Goal: Contribute content: Add original content to the website for others to see

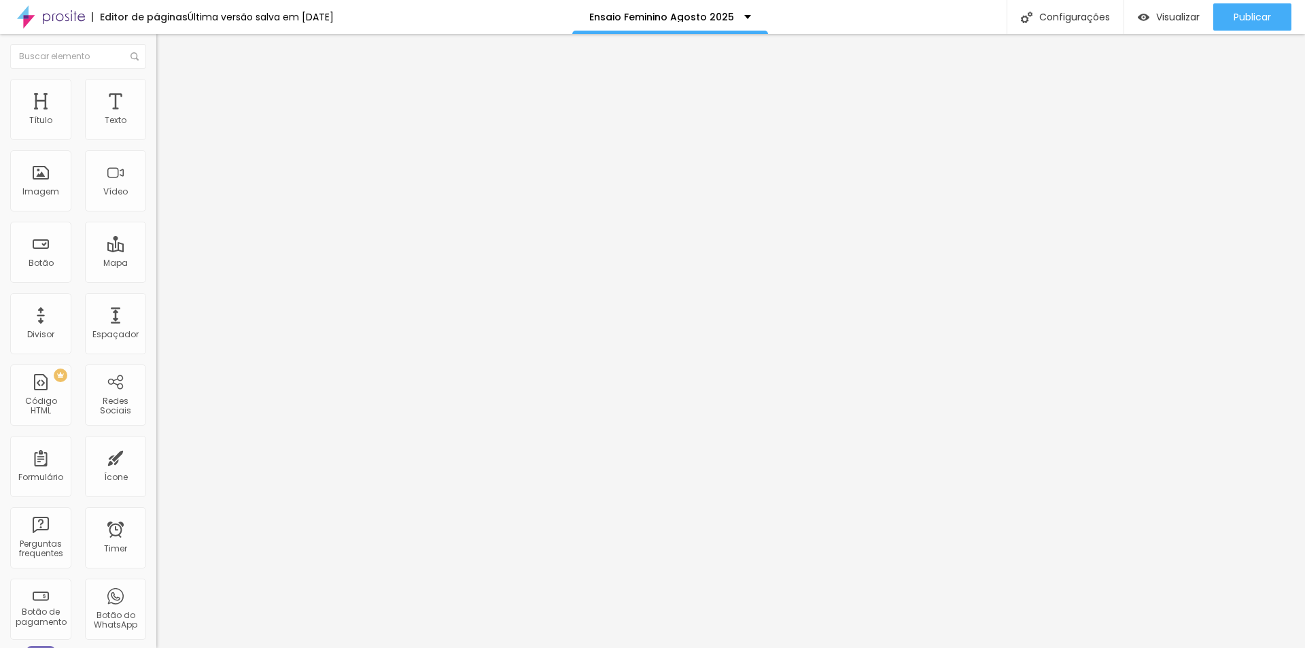
click at [156, 117] on span "Trocar imagem" at bounding box center [193, 111] width 74 height 12
click at [156, 90] on li "Estilo" at bounding box center [234, 86] width 156 height 14
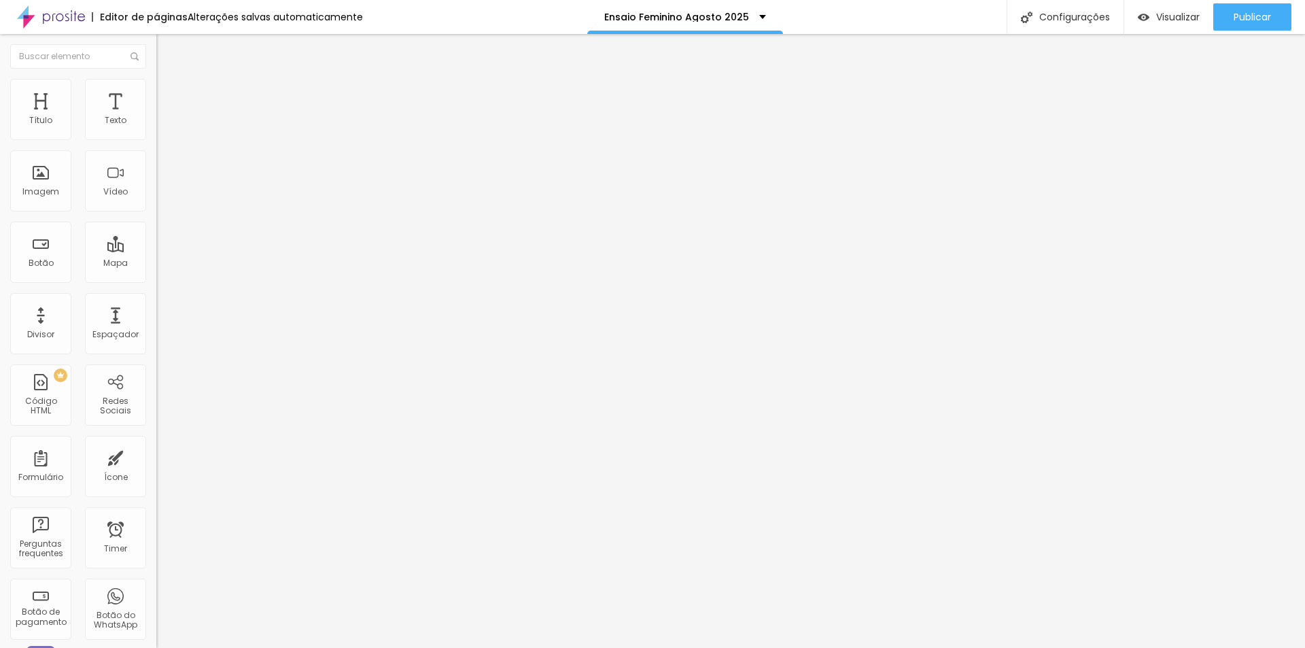
click at [169, 97] on span "Avançado" at bounding box center [191, 102] width 45 height 12
type input "8"
type input "38"
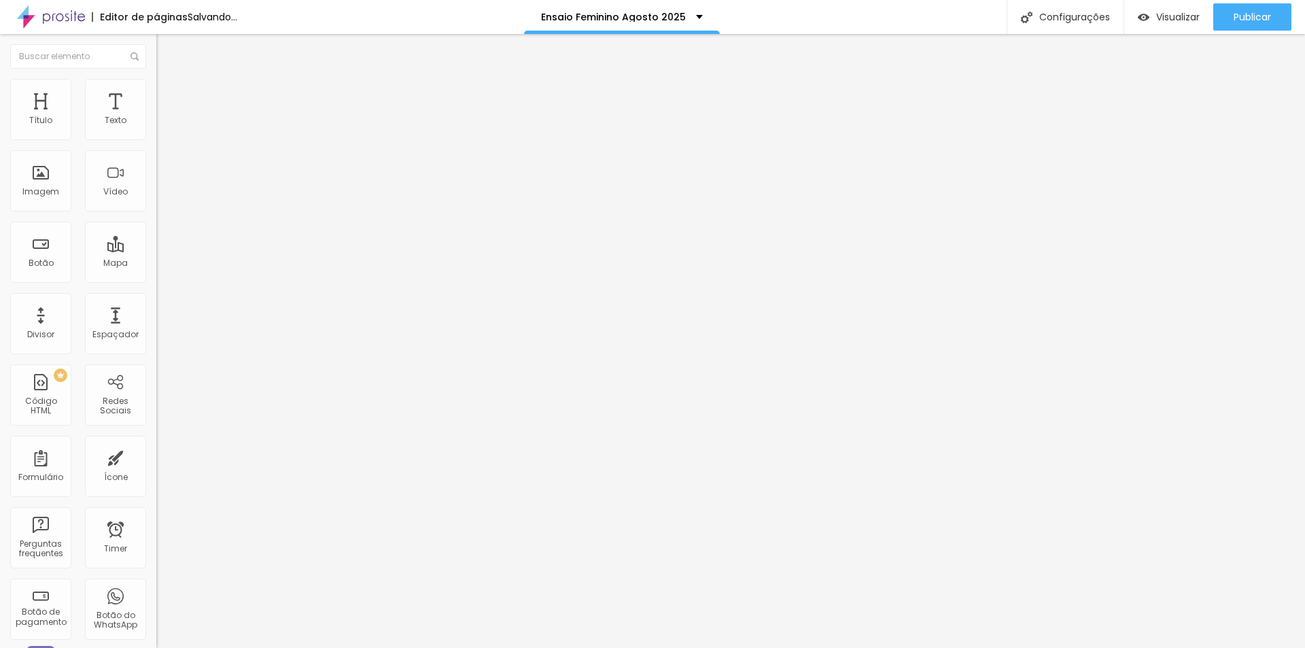
type input "45"
type input "46"
type input "47"
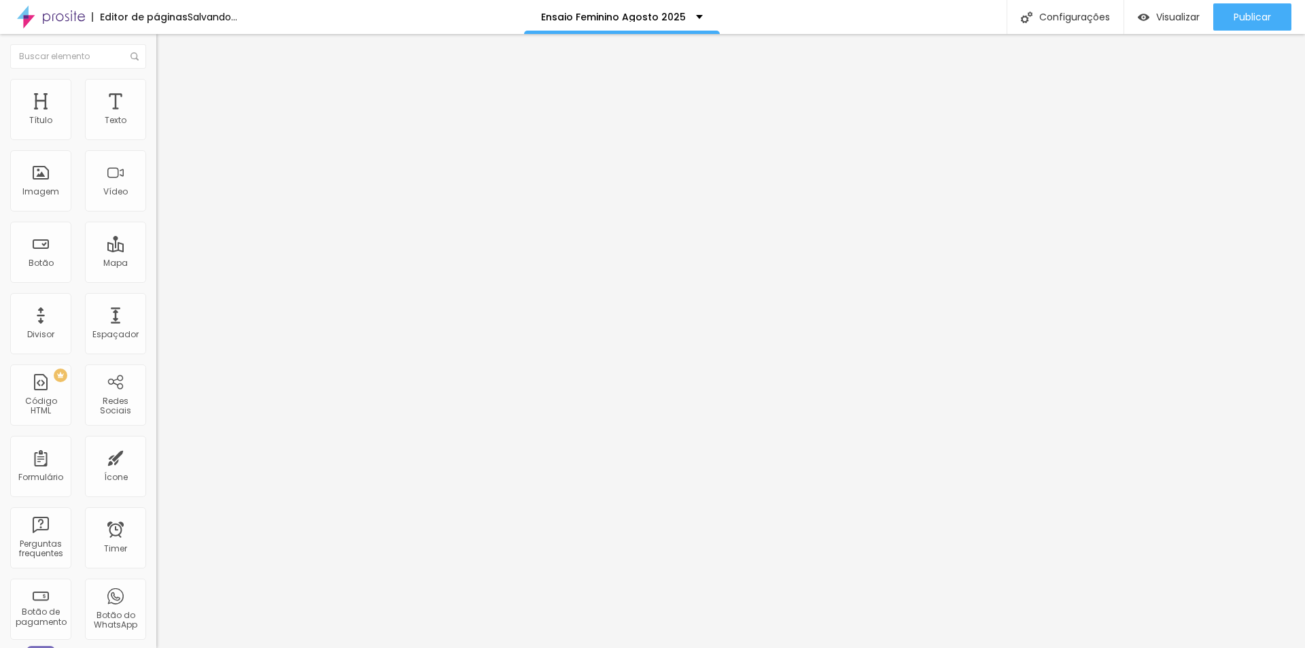
type input "47"
type input "51"
type input "53"
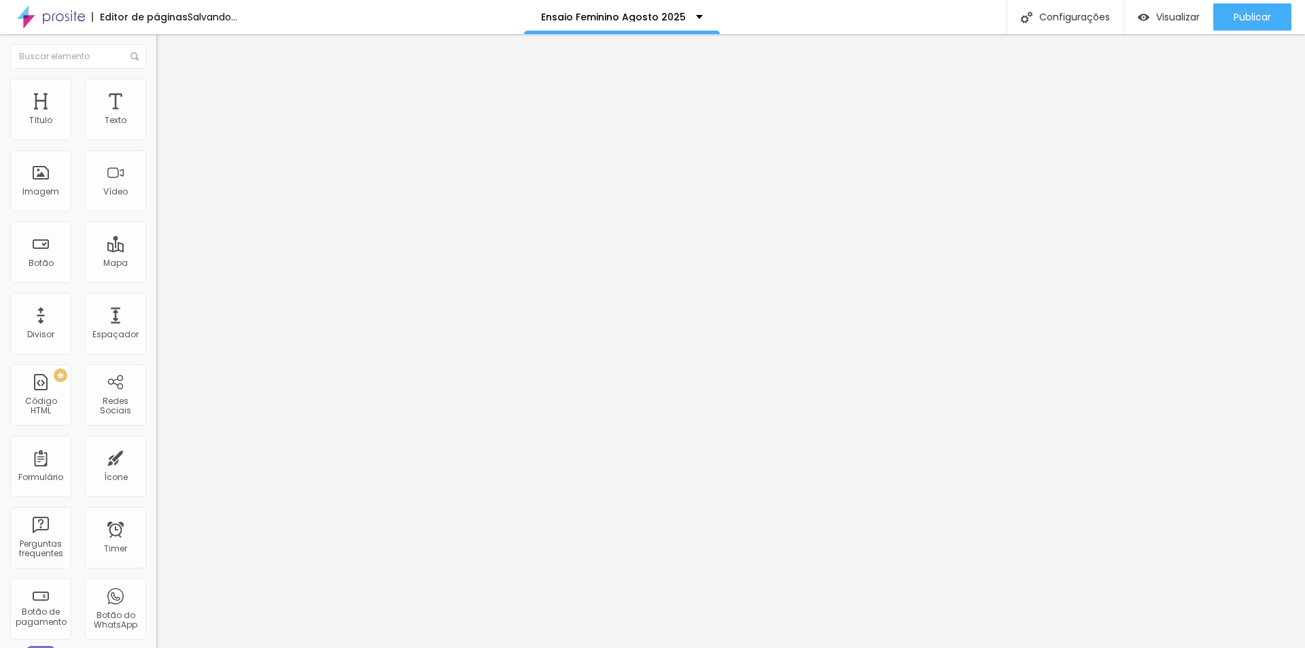
type input "36"
type input "30"
type input "29"
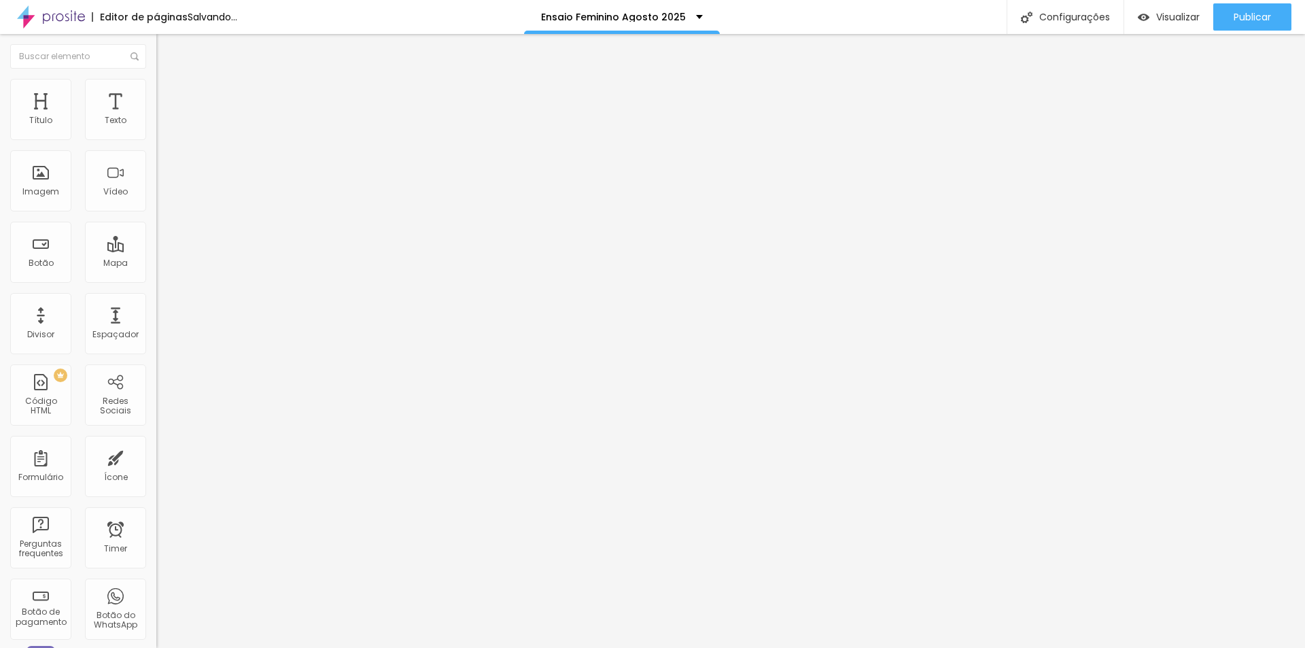
type input "29"
type input "27"
type input "23"
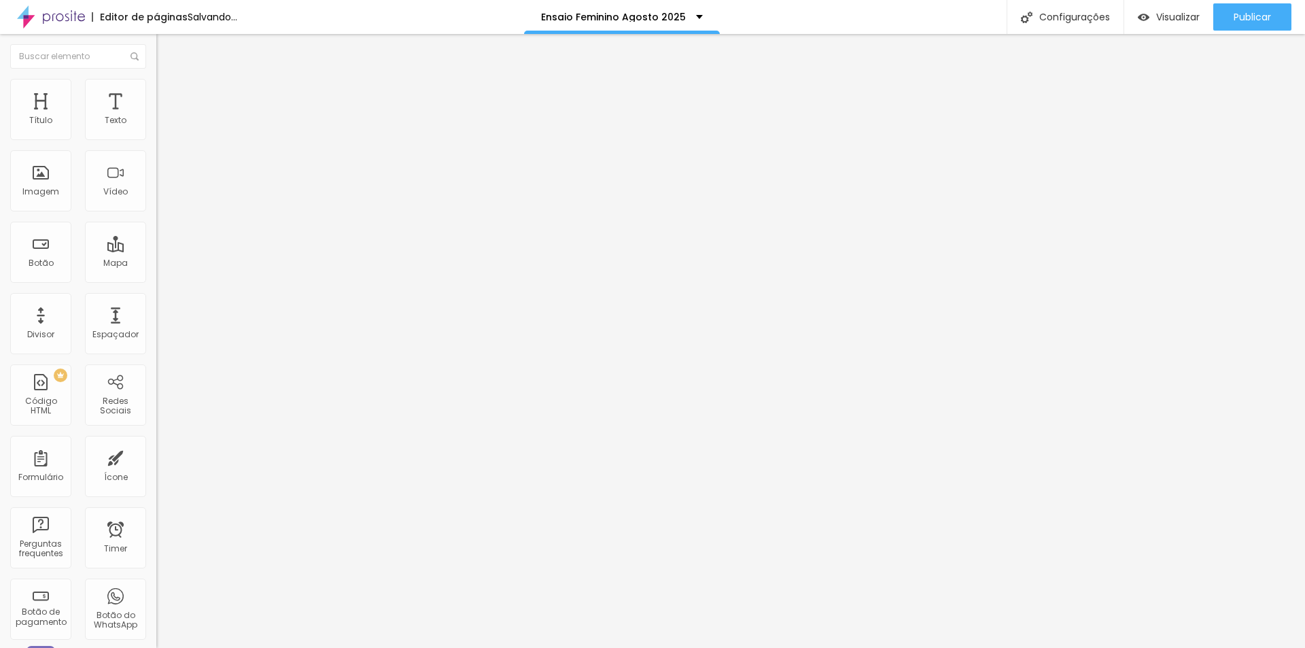
type input "11"
type input "8"
type input "5"
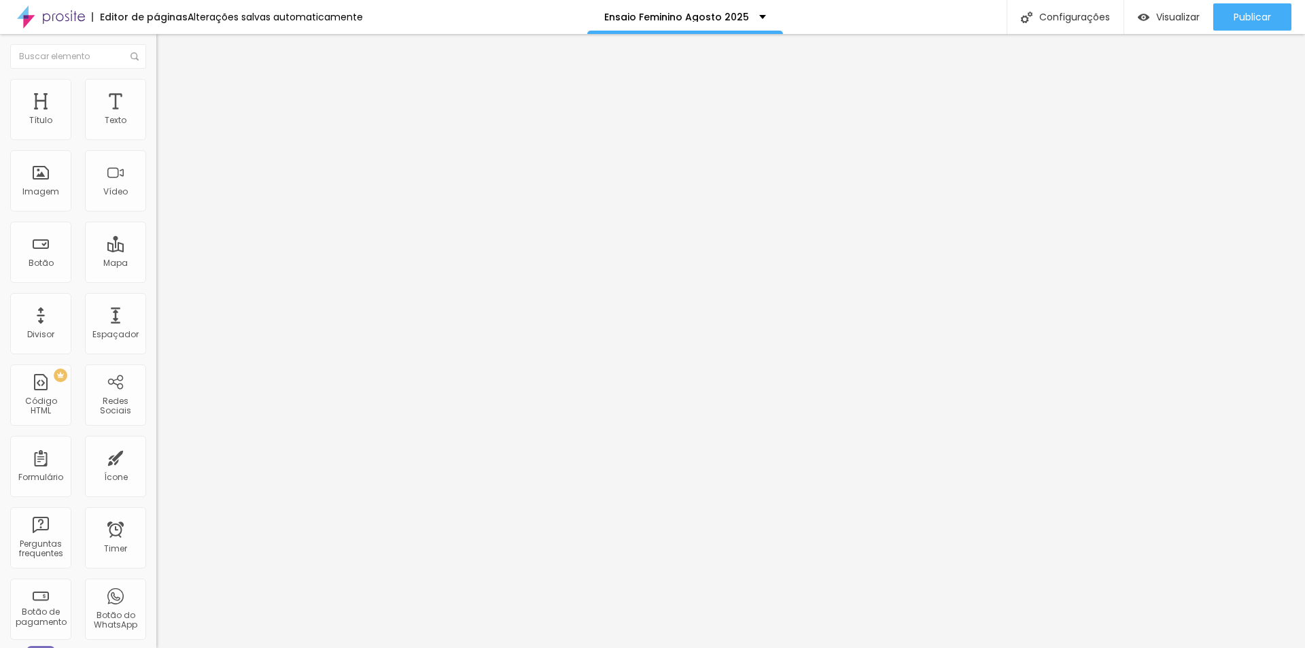
type input "5"
type input "2"
type input "1"
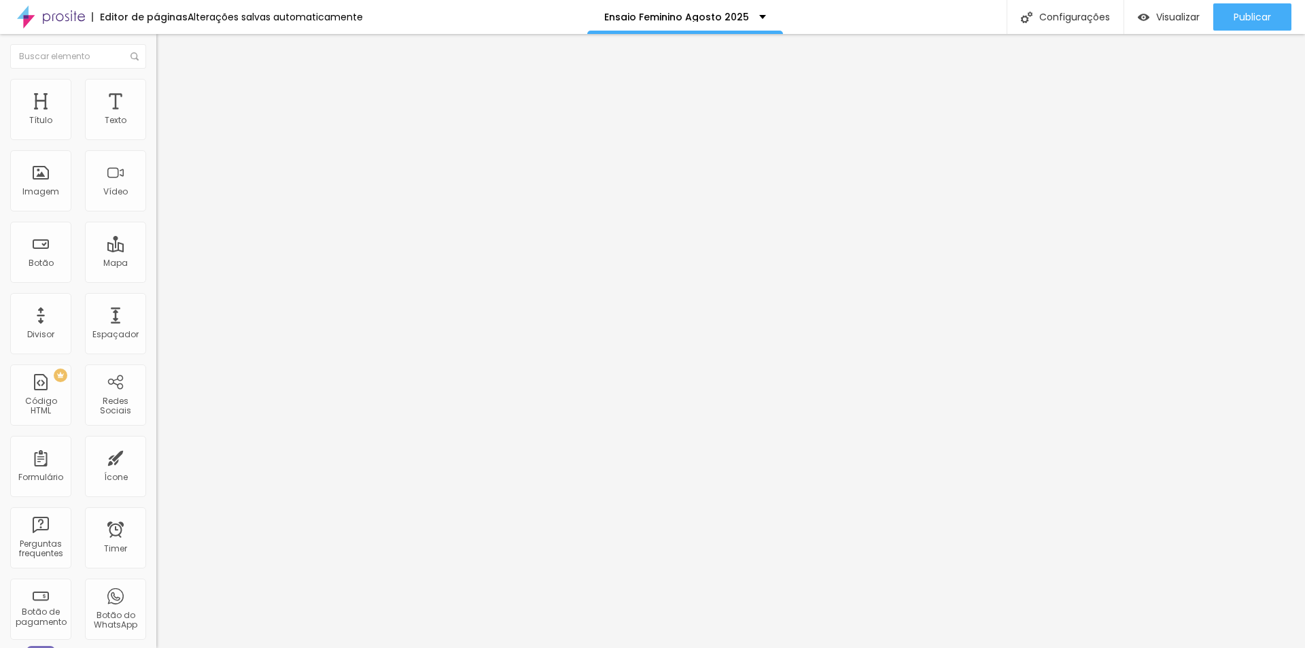
type input "0"
drag, startPoint x: 39, startPoint y: 133, endPoint x: 25, endPoint y: 133, distance: 13.6
type input "0"
click at [156, 264] on input "range" at bounding box center [200, 269] width 88 height 11
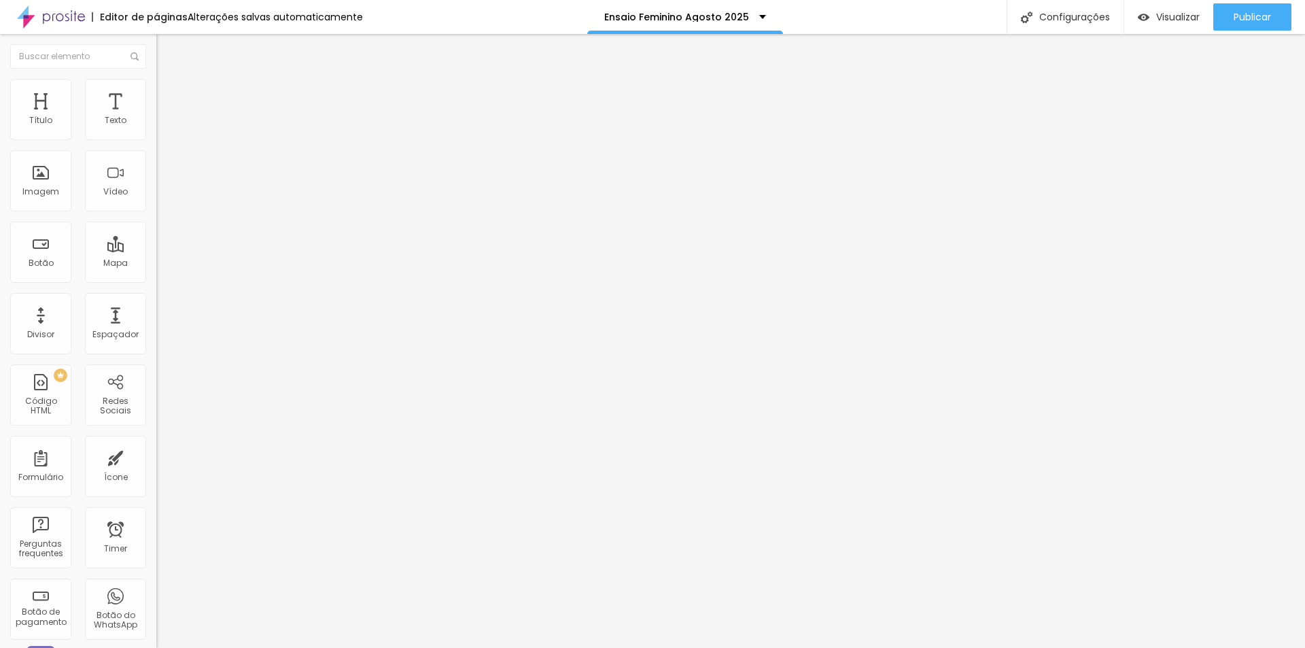
type input "9"
type input "4"
type input "0"
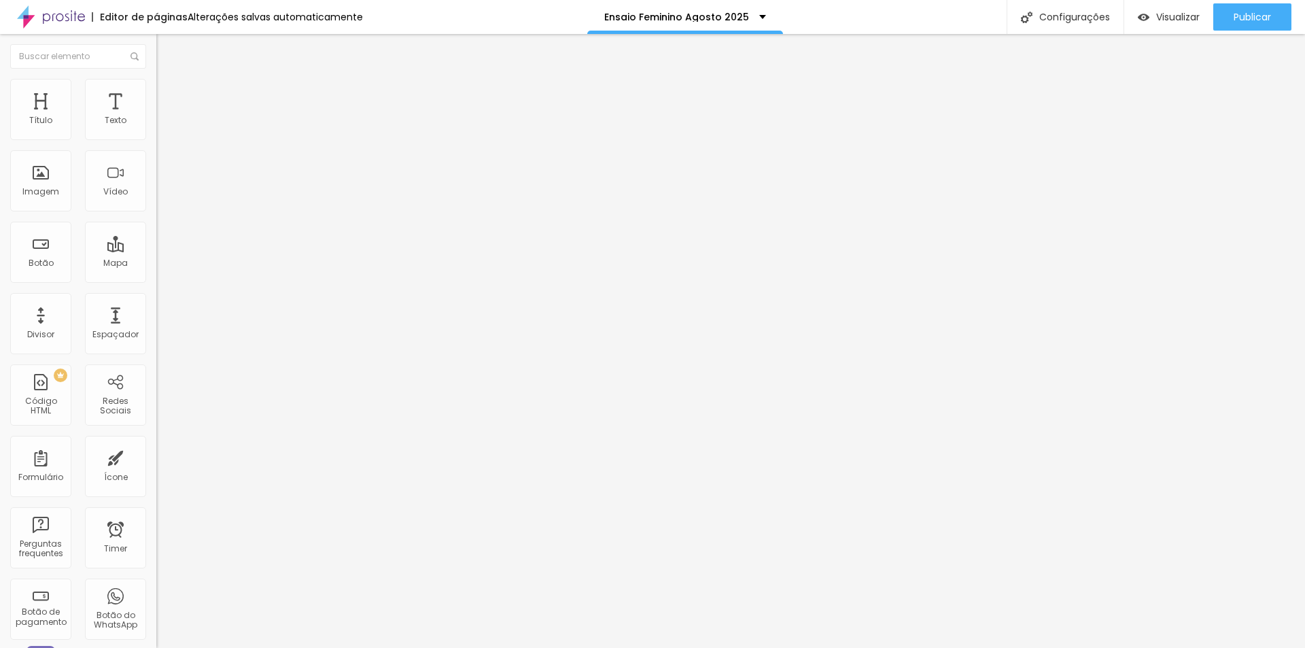
type input "0"
drag, startPoint x: 39, startPoint y: 160, endPoint x: 39, endPoint y: 128, distance: 31.3
type input "0"
click at [156, 456] on input "range" at bounding box center [200, 461] width 88 height 11
click at [169, 94] on span "Estilo" at bounding box center [179, 88] width 21 height 12
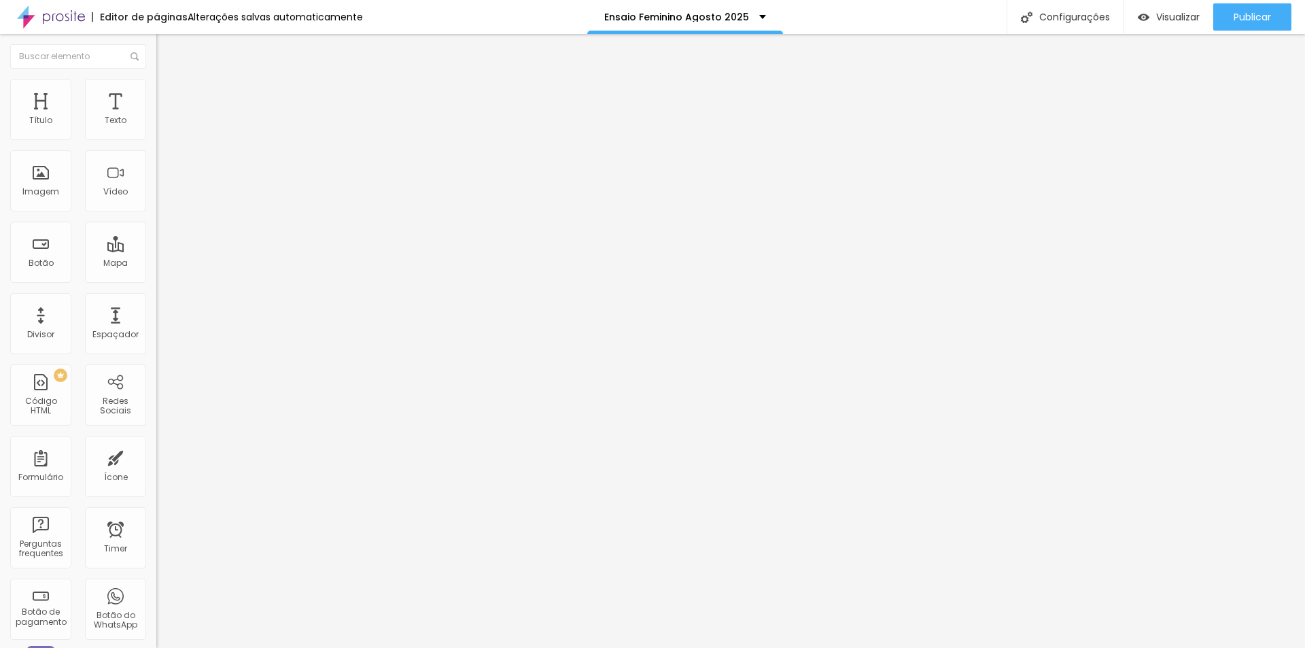
click at [156, 79] on li "Conteúdo" at bounding box center [234, 72] width 156 height 14
click at [169, 93] on span "Estilo" at bounding box center [179, 88] width 21 height 12
type input "60"
type input "50"
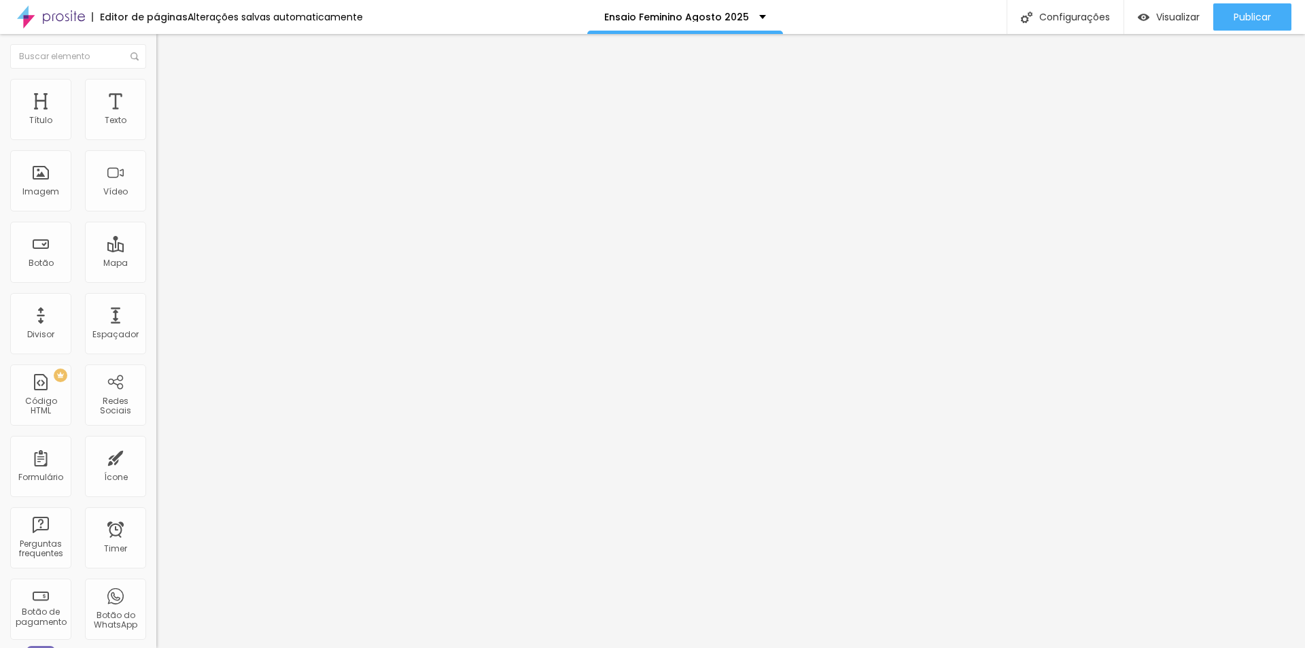
type input "50"
type input "45"
type input "40"
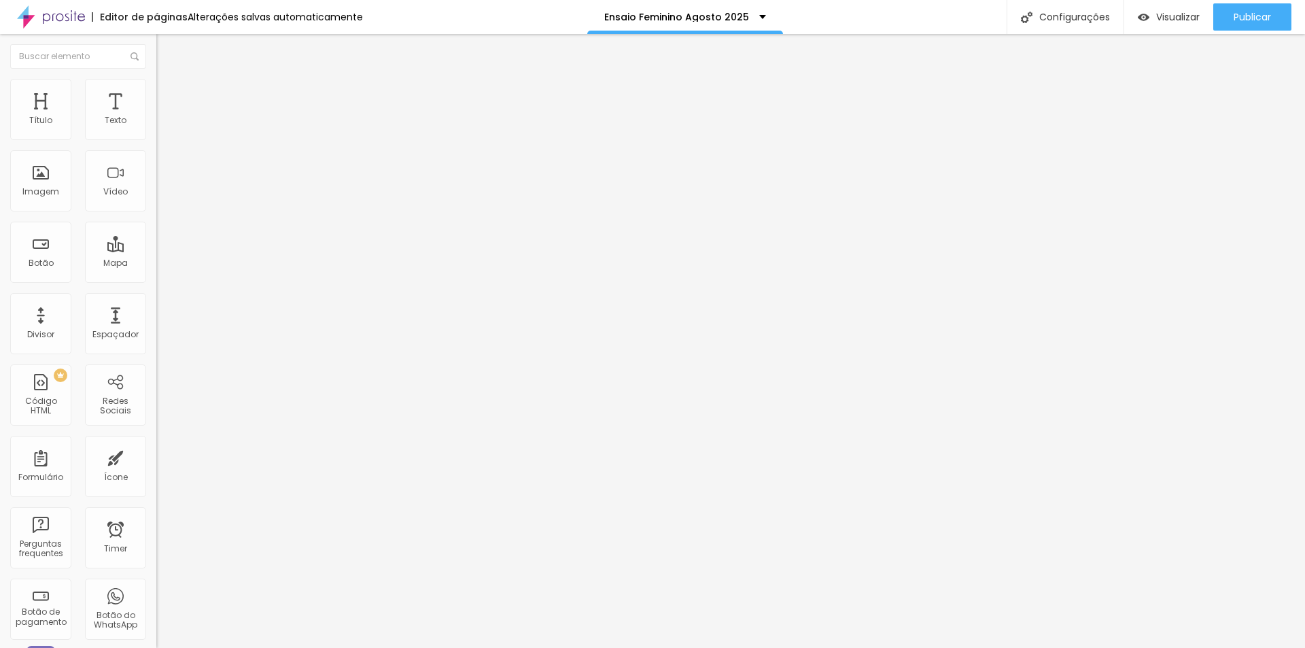
type input "45"
type input "50"
type input "65"
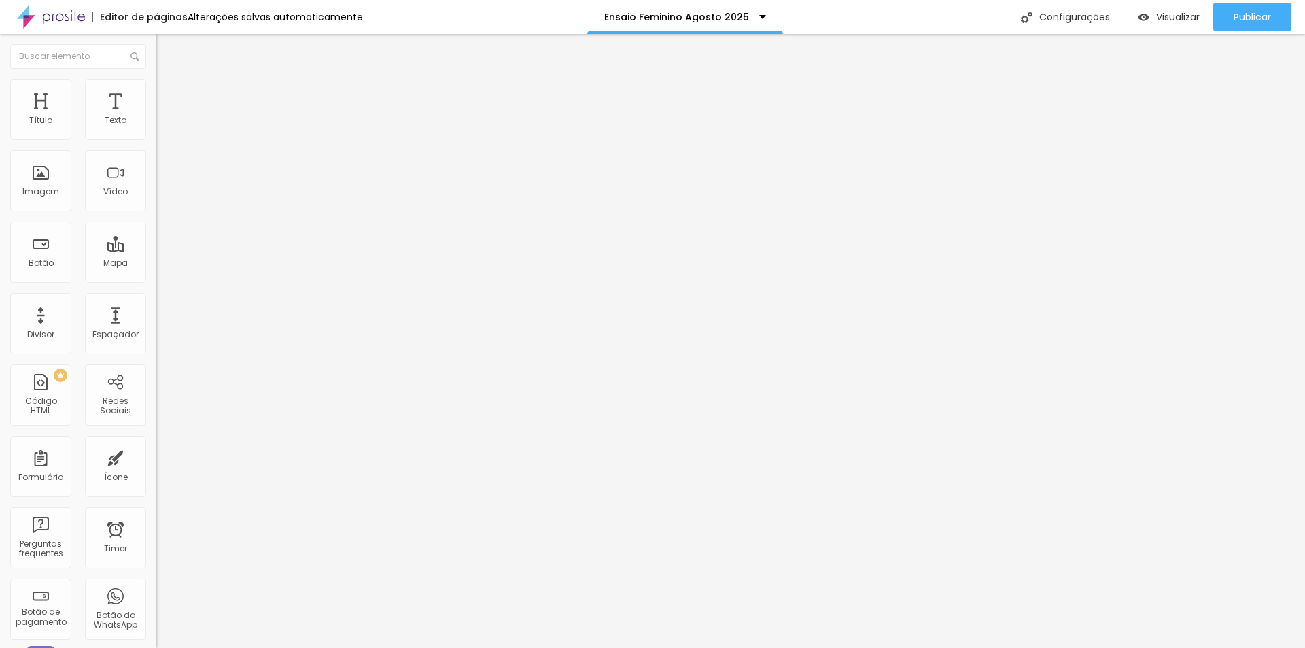
type input "65"
type input "100"
drag, startPoint x: 141, startPoint y: 146, endPoint x: 232, endPoint y: 168, distance: 93.0
click at [232, 139] on input "range" at bounding box center [200, 133] width 88 height 11
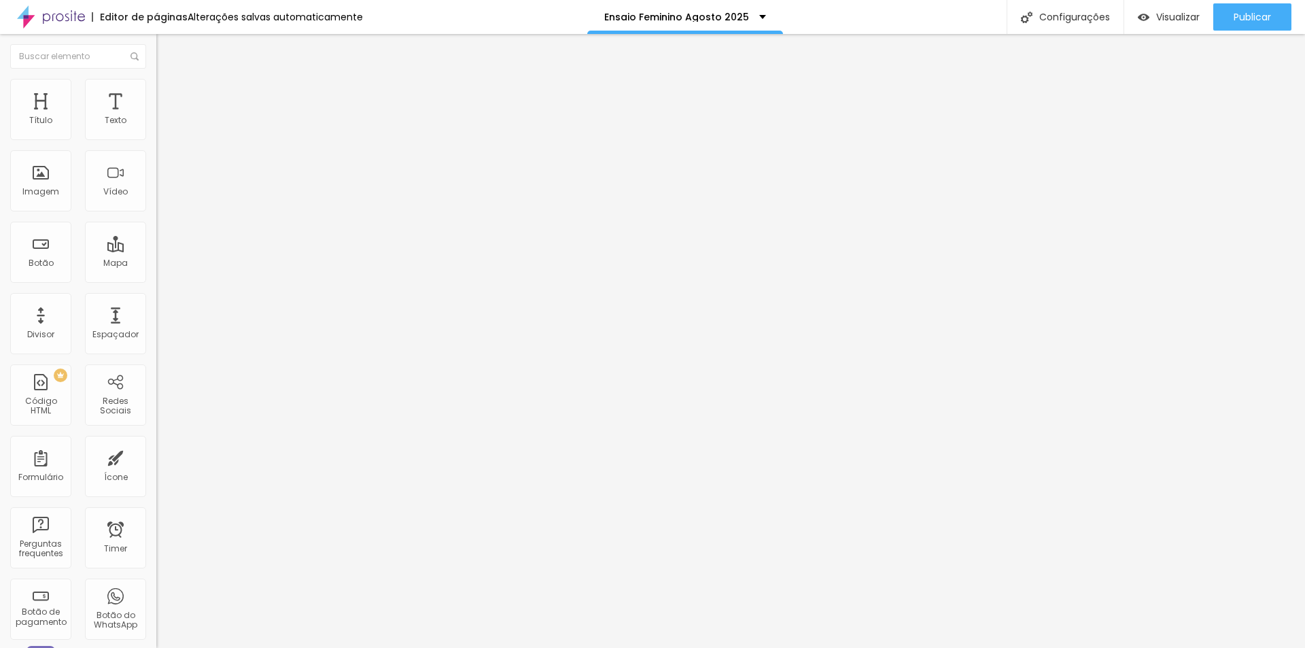
click at [156, 403] on div "Editar Imagem Conteúdo Estilo Avançado Tamanho 100 px % 13 Borda arredondada So…" at bounding box center [234, 341] width 156 height 614
type input "5"
type input "21"
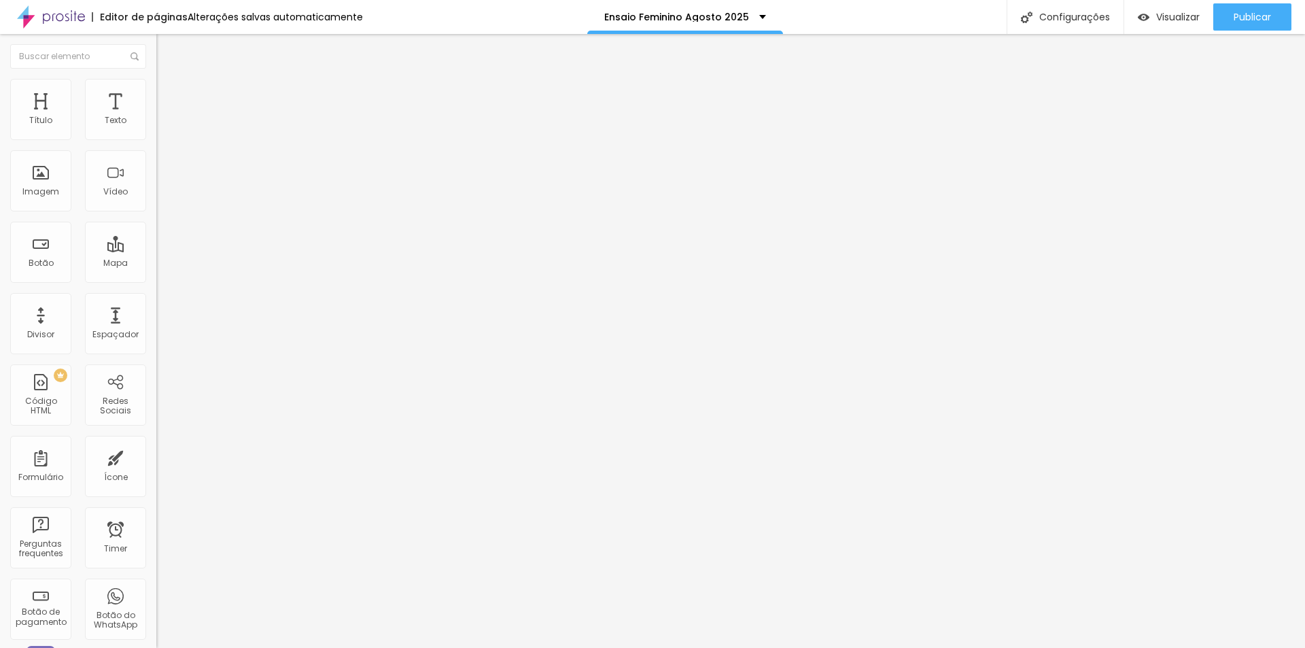
type input "46"
type input "64"
type input "76"
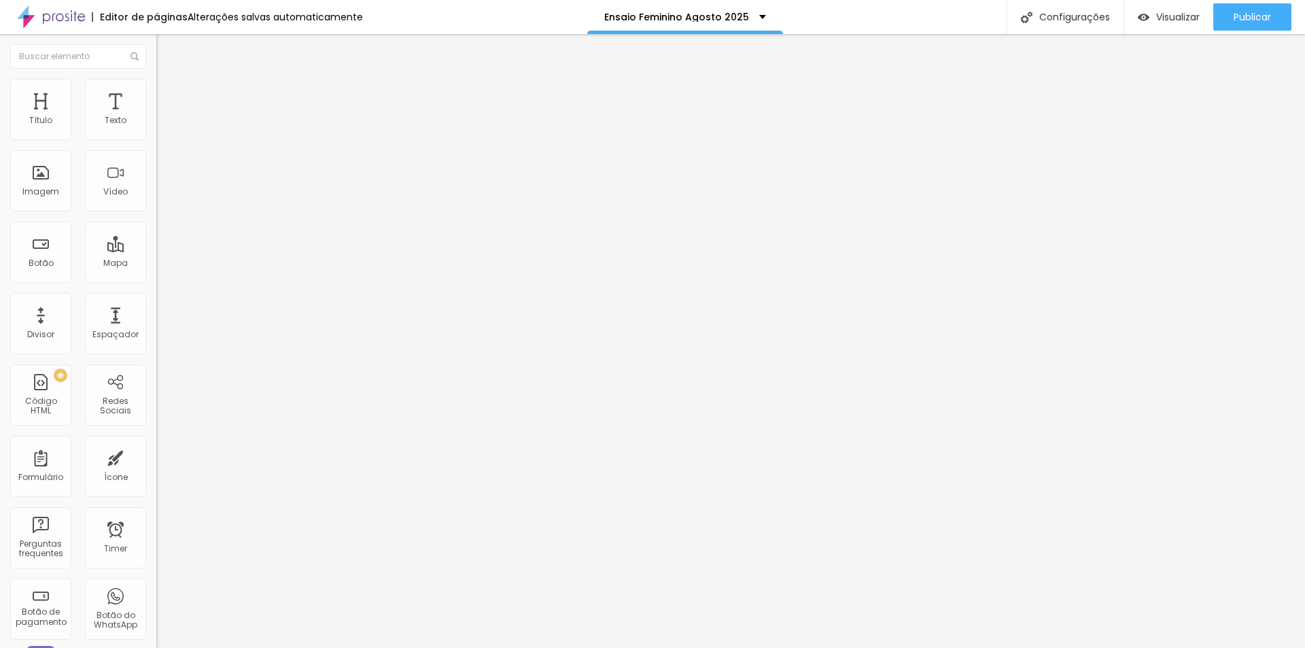
type input "76"
type input "84"
type input "95"
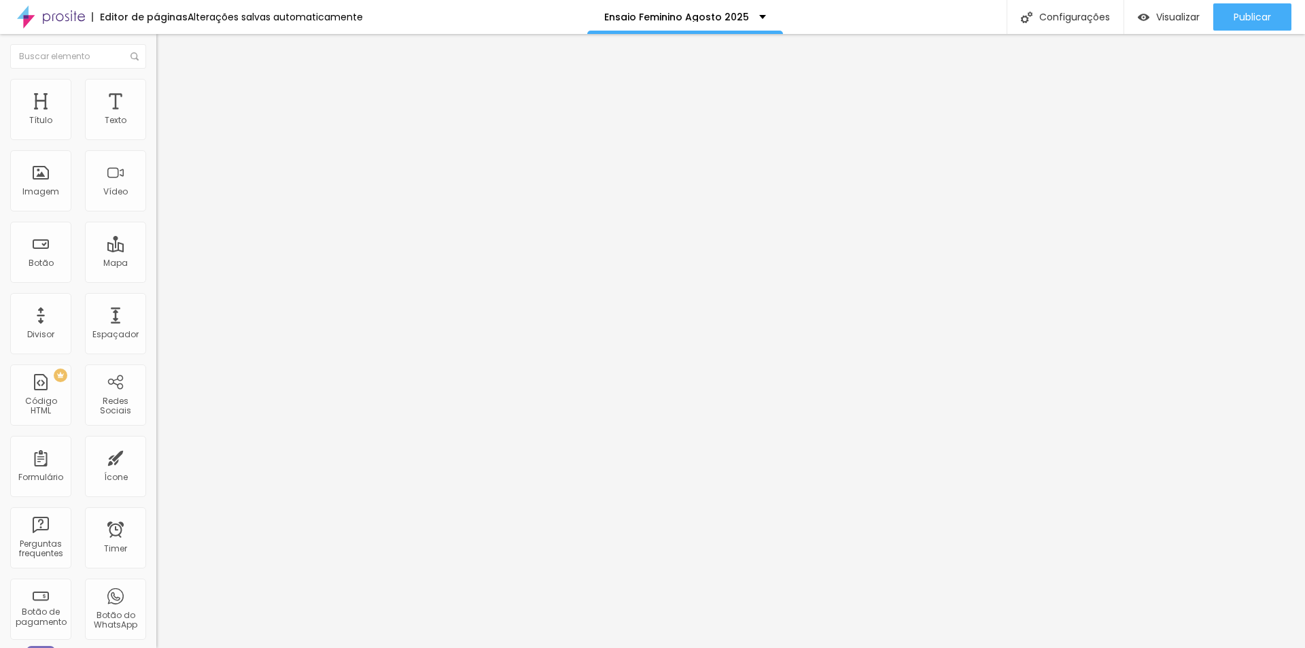
type input "114"
type input "138"
type input "161"
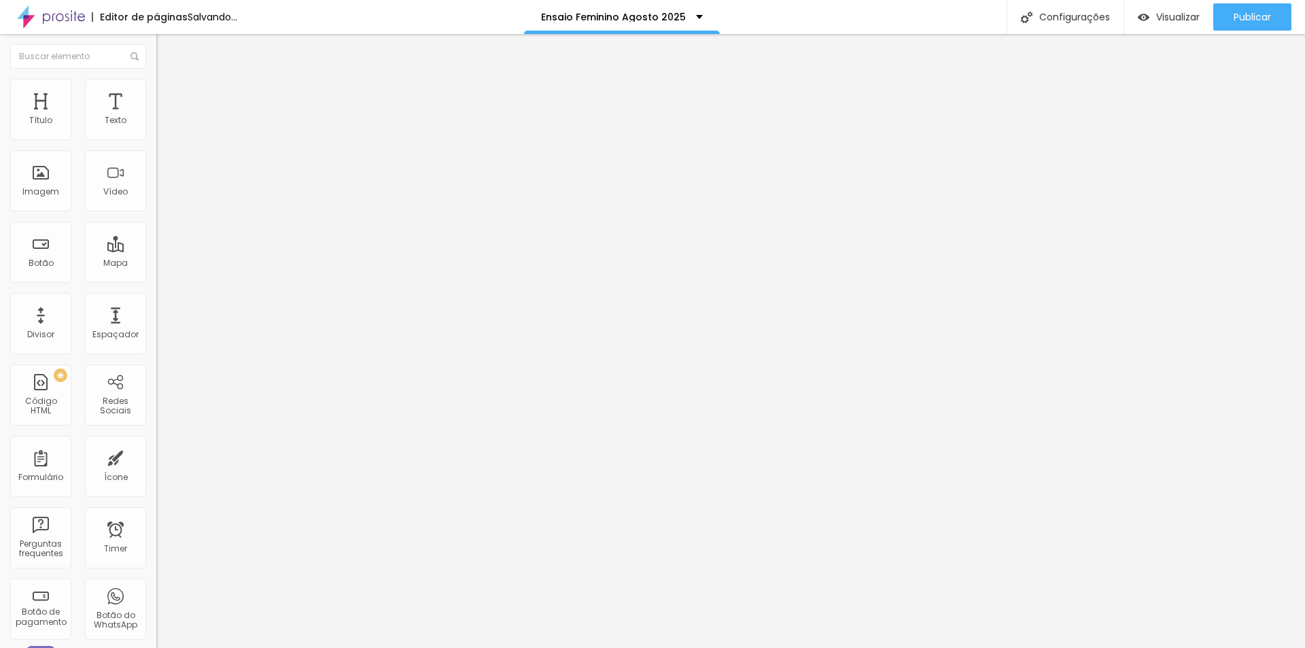
type input "161"
type input "171"
type input "184"
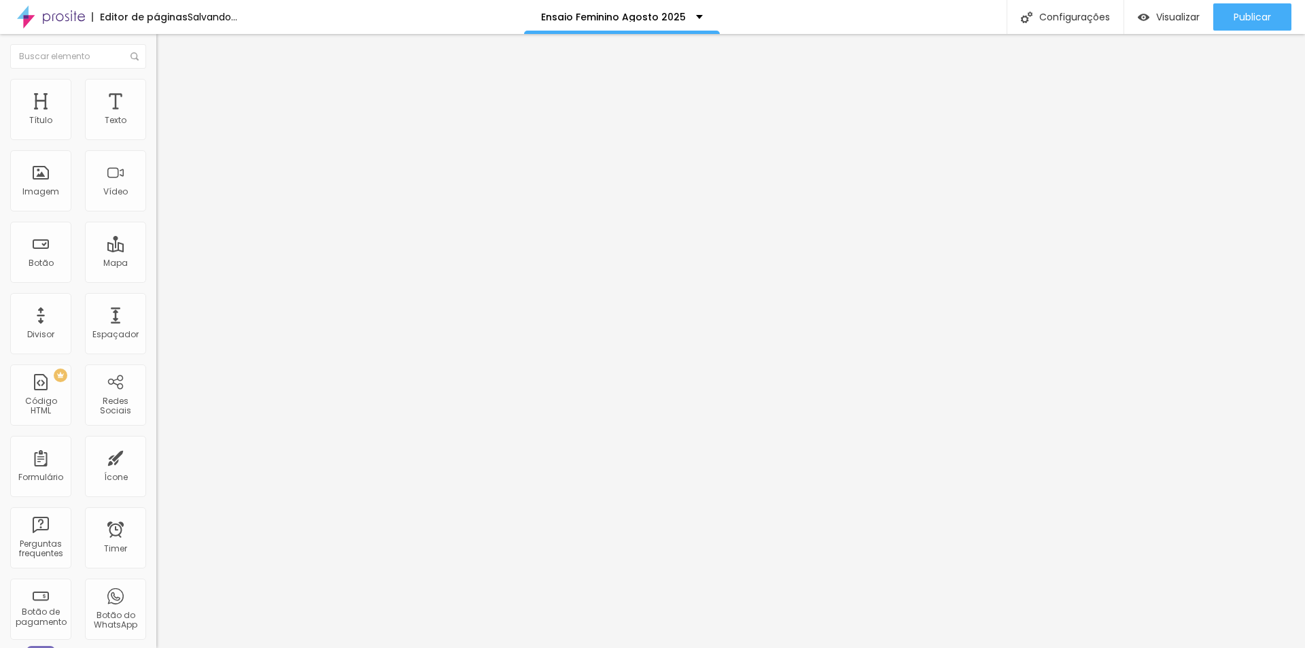
type input "200"
type input "166"
type input "0"
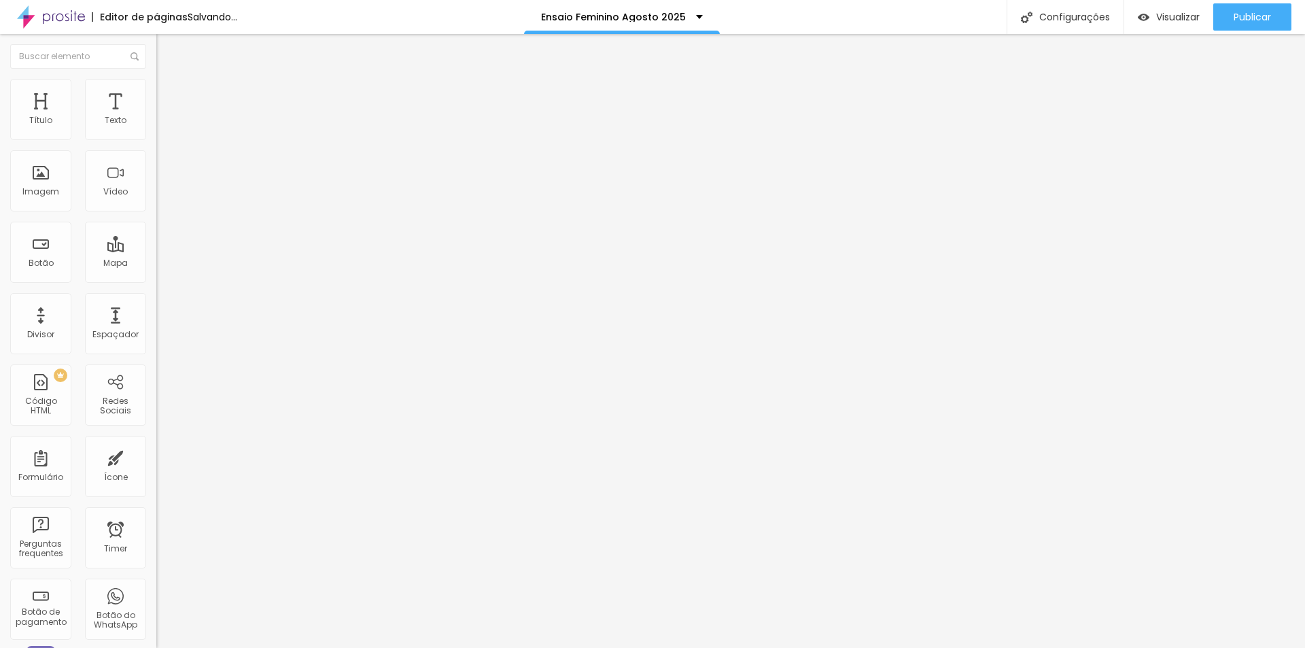
type input "0"
drag, startPoint x: 34, startPoint y: 171, endPoint x: 0, endPoint y: 165, distance: 34.4
type input "0"
click at [156, 298] on input "range" at bounding box center [200, 303] width 88 height 11
click at [156, 434] on div "Editar Imagem Conteúdo Estilo Avançado Tamanho 100 px % 0 Borda arredondada Som…" at bounding box center [234, 341] width 156 height 614
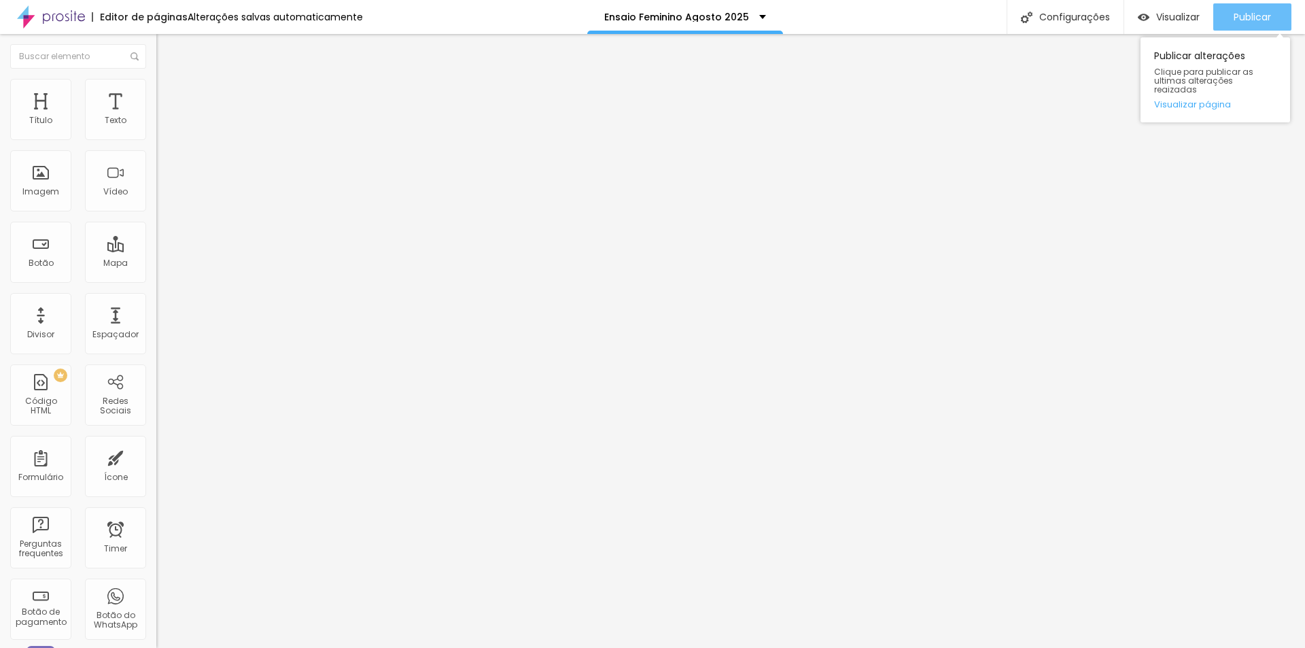
click at [1238, 14] on span "Publicar" at bounding box center [1252, 17] width 37 height 11
click at [156, 117] on span "Trocar imagem" at bounding box center [193, 111] width 74 height 12
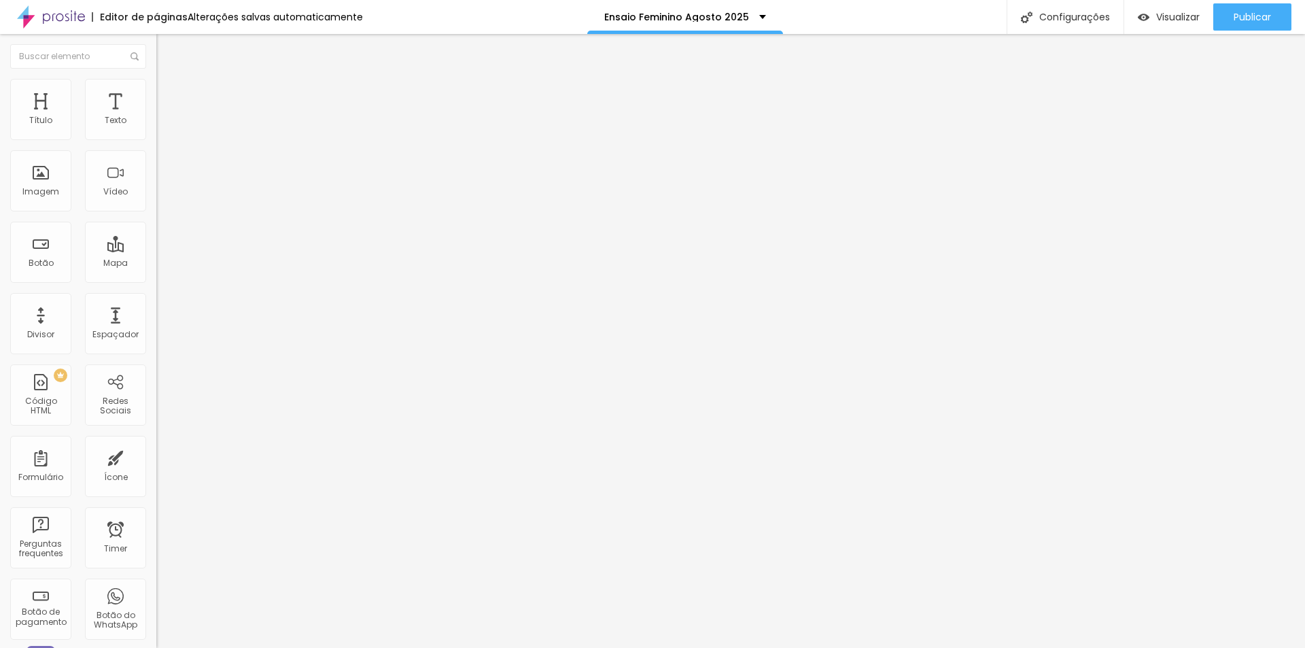
click at [156, 86] on img at bounding box center [162, 85] width 12 height 12
click at [1251, 12] on span "Publicar" at bounding box center [1252, 17] width 37 height 11
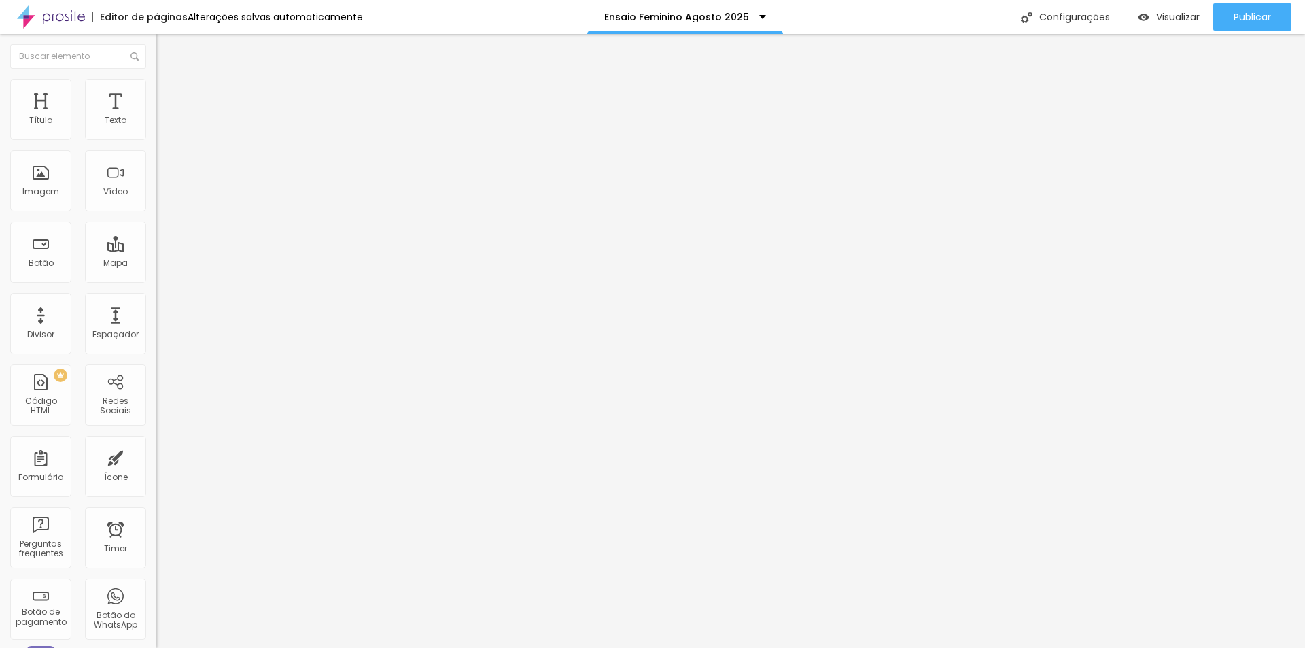
click at [156, 80] on img at bounding box center [162, 85] width 12 height 12
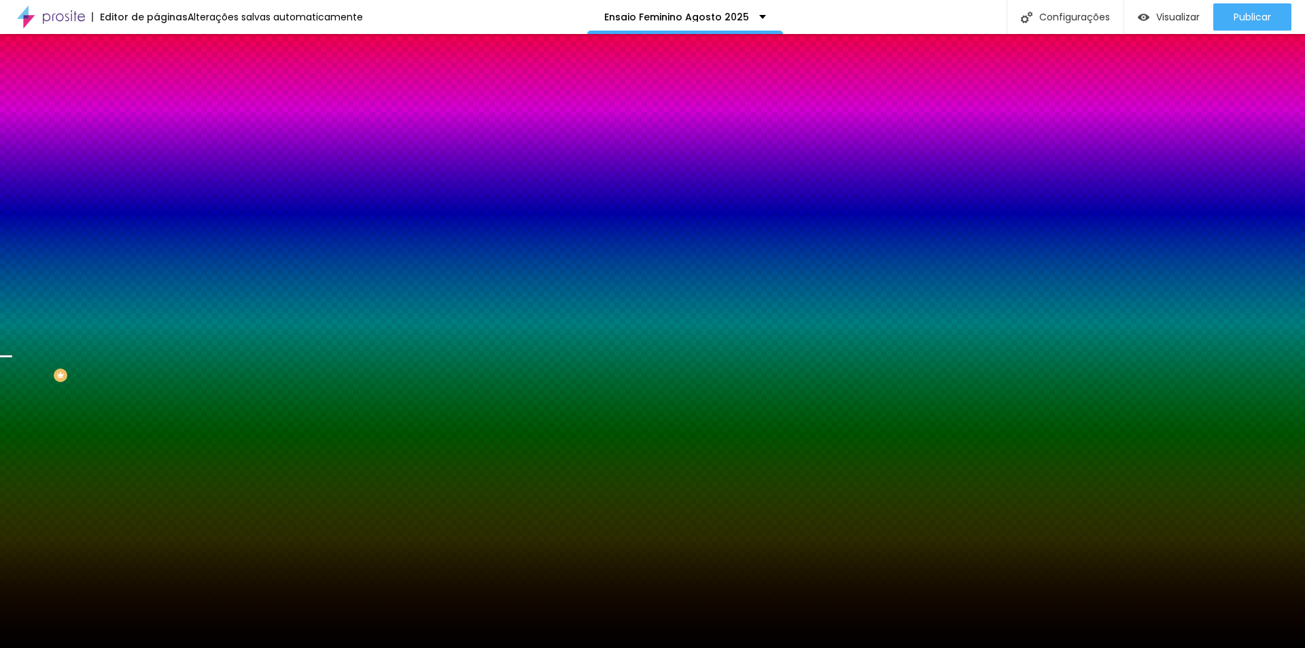
click at [156, 125] on span "Trocar imagem" at bounding box center [193, 120] width 74 height 12
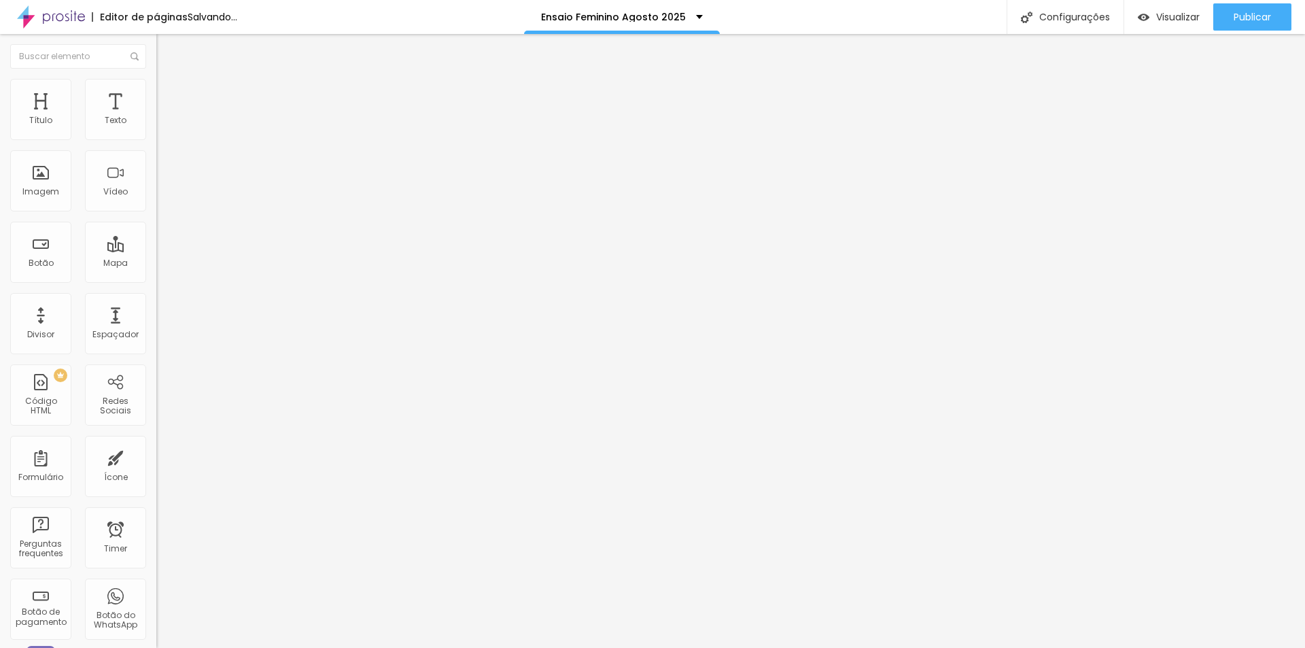
click at [156, 117] on span "Trocar imagem" at bounding box center [193, 111] width 74 height 12
click at [156, 82] on img at bounding box center [162, 85] width 12 height 12
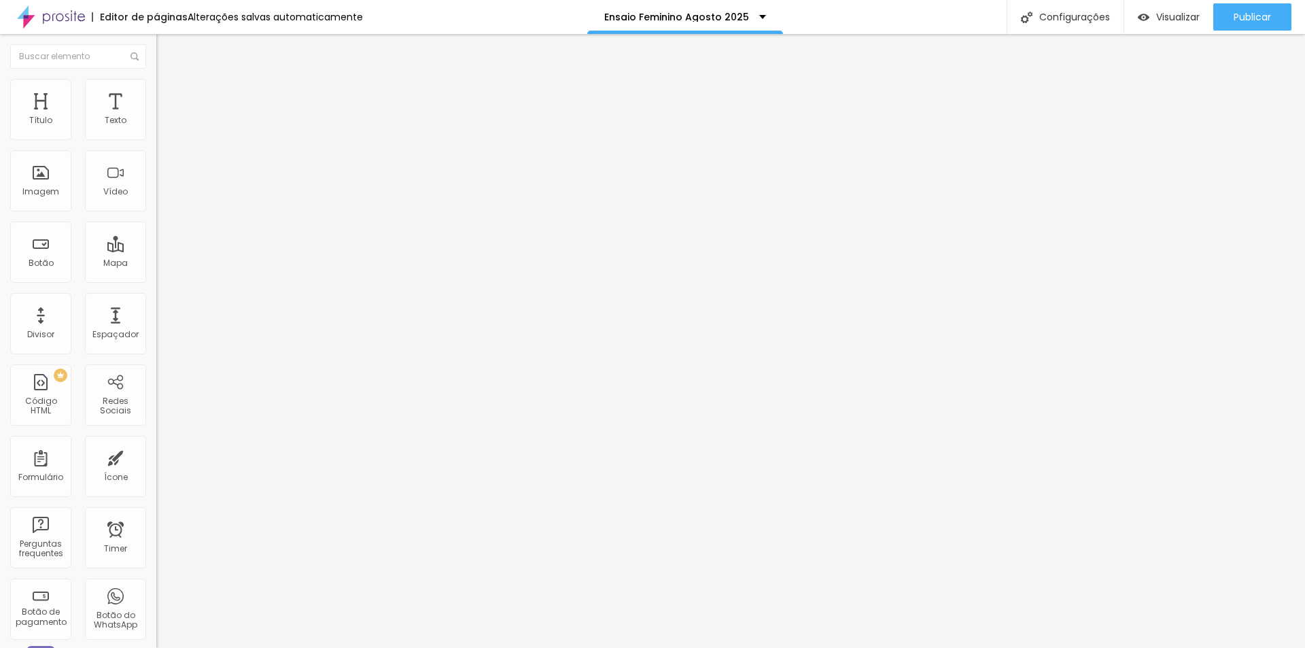
type input "95"
type input "90"
type input "85"
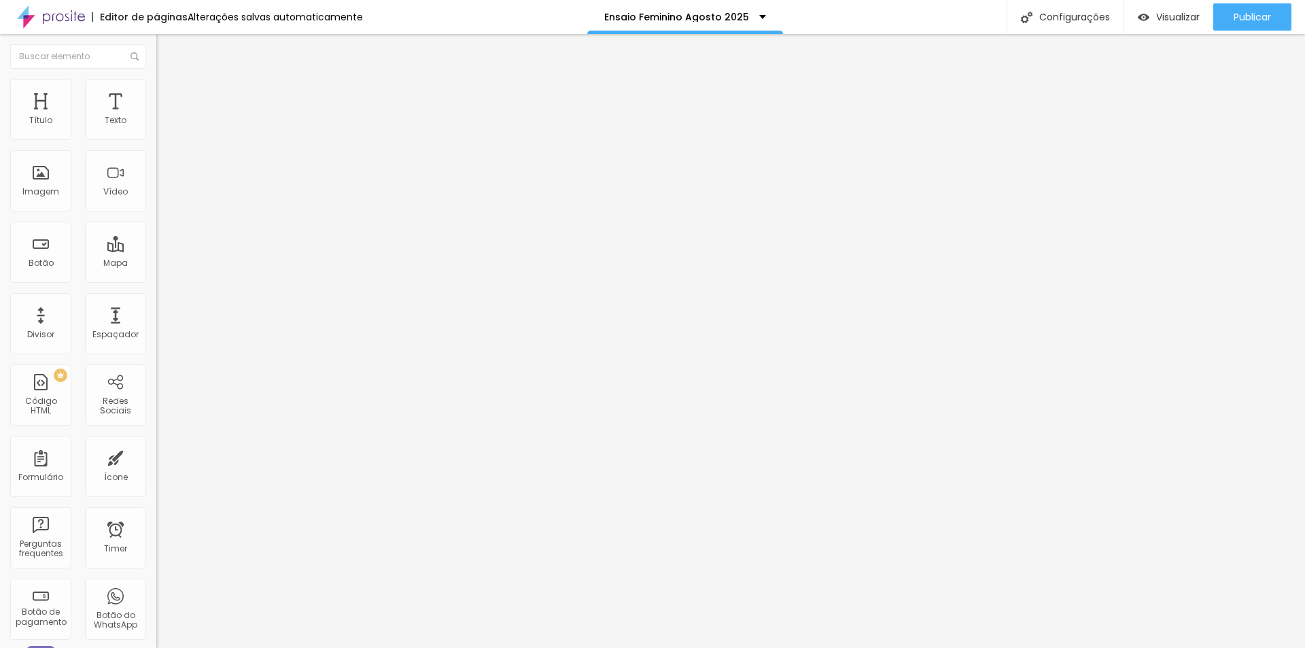
type input "85"
type input "90"
type input "95"
drag, startPoint x: 145, startPoint y: 145, endPoint x: 133, endPoint y: 148, distance: 12.5
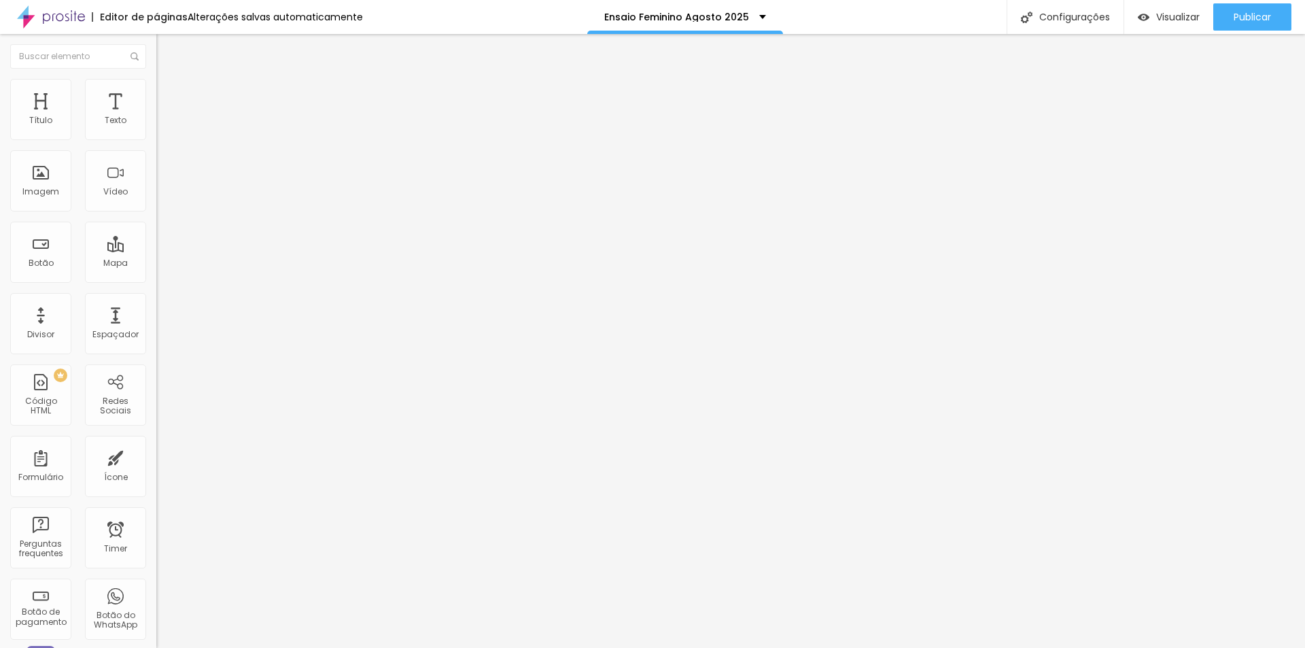
type input "95"
click at [156, 139] on input "range" at bounding box center [200, 133] width 88 height 11
click at [167, 47] on img "button" at bounding box center [172, 49] width 11 height 11
click at [156, 79] on li "Conteúdo" at bounding box center [234, 72] width 156 height 14
click at [167, 50] on div "Editar Coluna" at bounding box center [209, 49] width 84 height 11
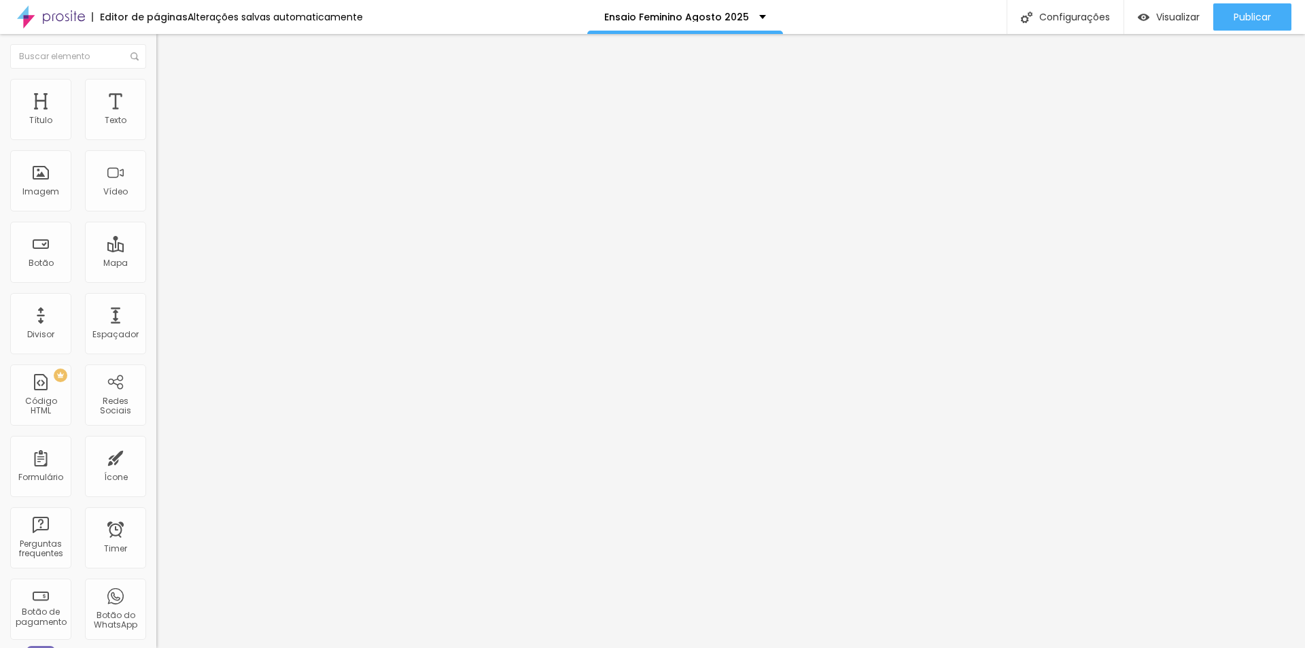
click at [156, 117] on span "Adicionar imagem" at bounding box center [200, 111] width 88 height 12
drag, startPoint x: 99, startPoint y: 158, endPoint x: 0, endPoint y: 179, distance: 100.8
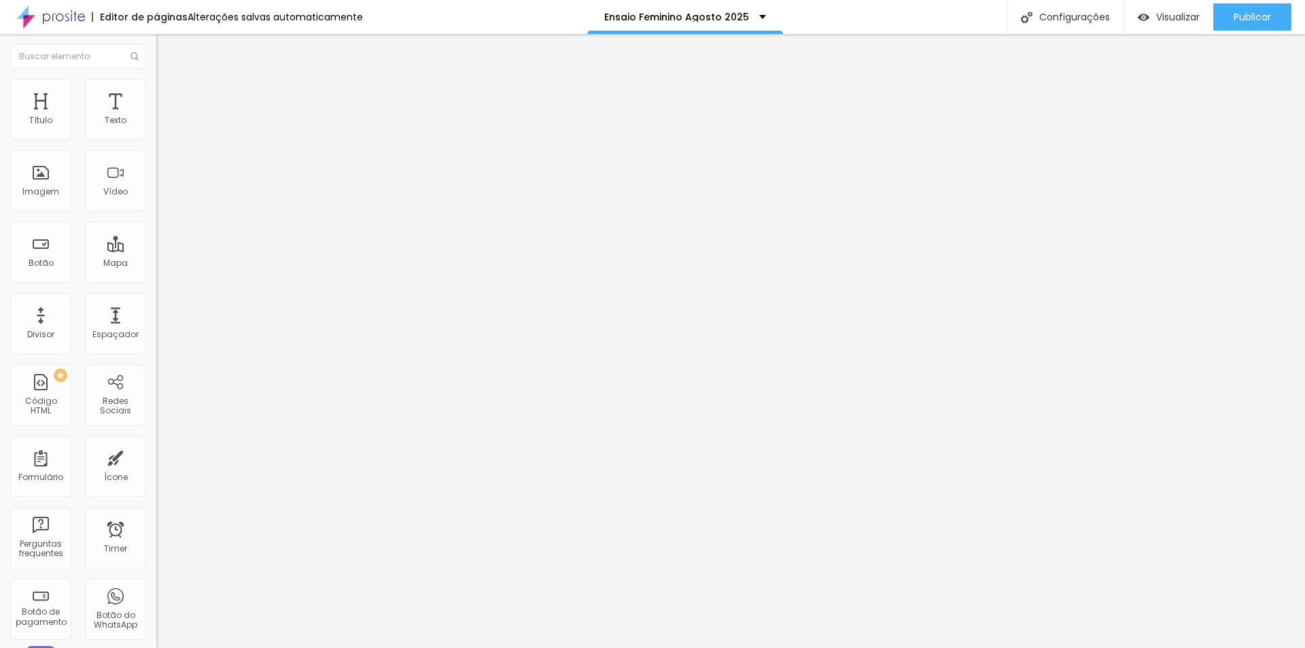
click at [156, 160] on div "Texto QUERO APRENDER Alinhamento Tamanho Normal Pequeno Normal Grande Link URL …" at bounding box center [234, 205] width 156 height 198
type input "ENSAIO EDUARDA"
click at [156, 81] on li "Estilo" at bounding box center [234, 86] width 156 height 14
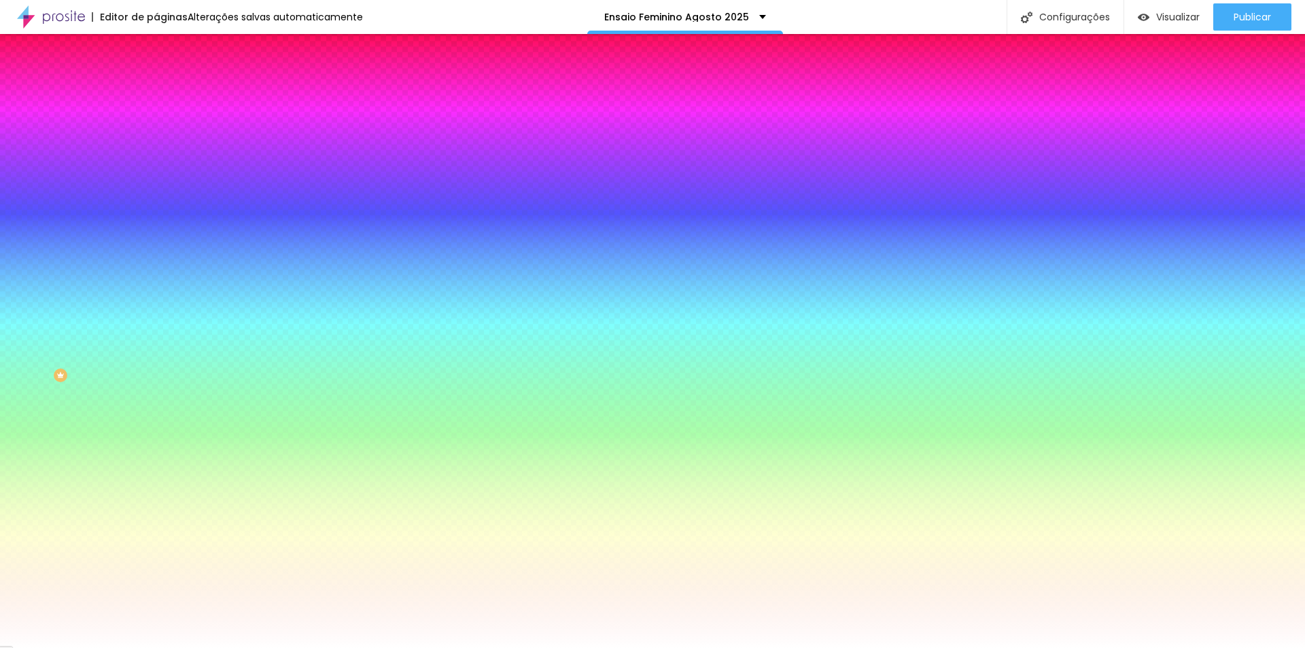
click at [156, 125] on span "Trocar imagem" at bounding box center [193, 120] width 74 height 12
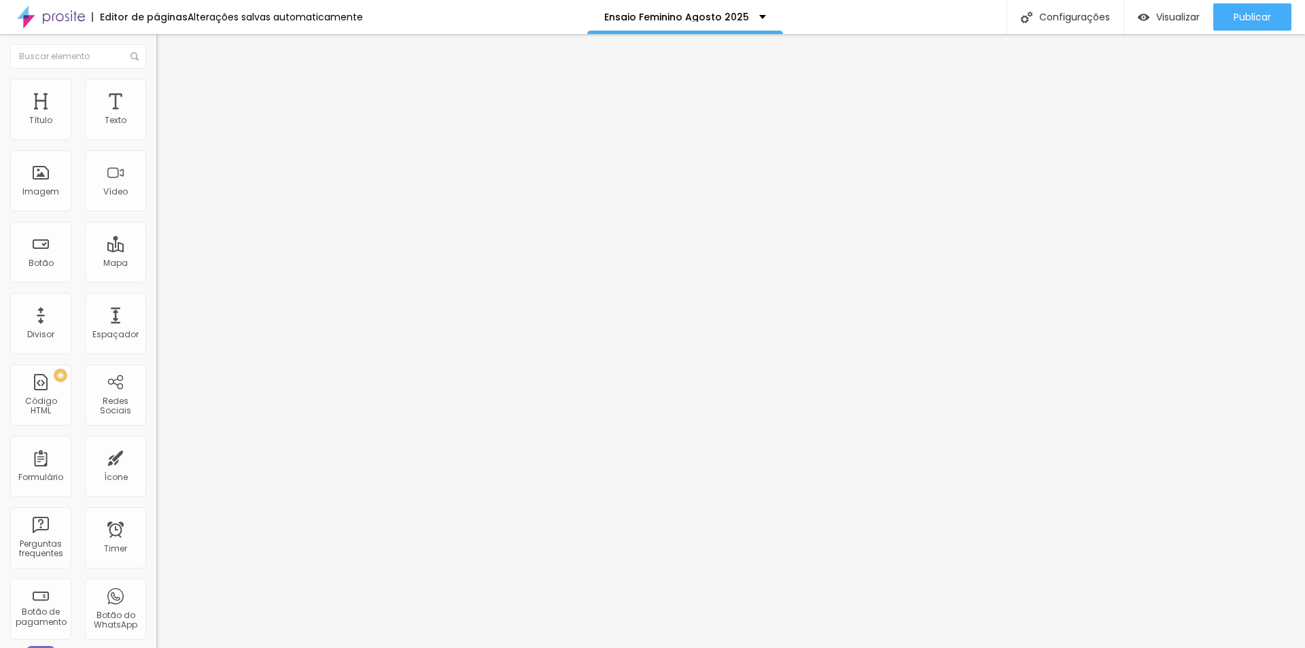
drag, startPoint x: 62, startPoint y: 285, endPoint x: 0, endPoint y: 309, distance: 66.0
click at [156, 304] on div "Texto ENSAIO [PERSON_NAME] [GEOGRAPHIC_DATA] Link URL https:// Abrir em uma nov…" at bounding box center [234, 205] width 156 height 198
paste input "[DOMAIN_NAME][URL]"
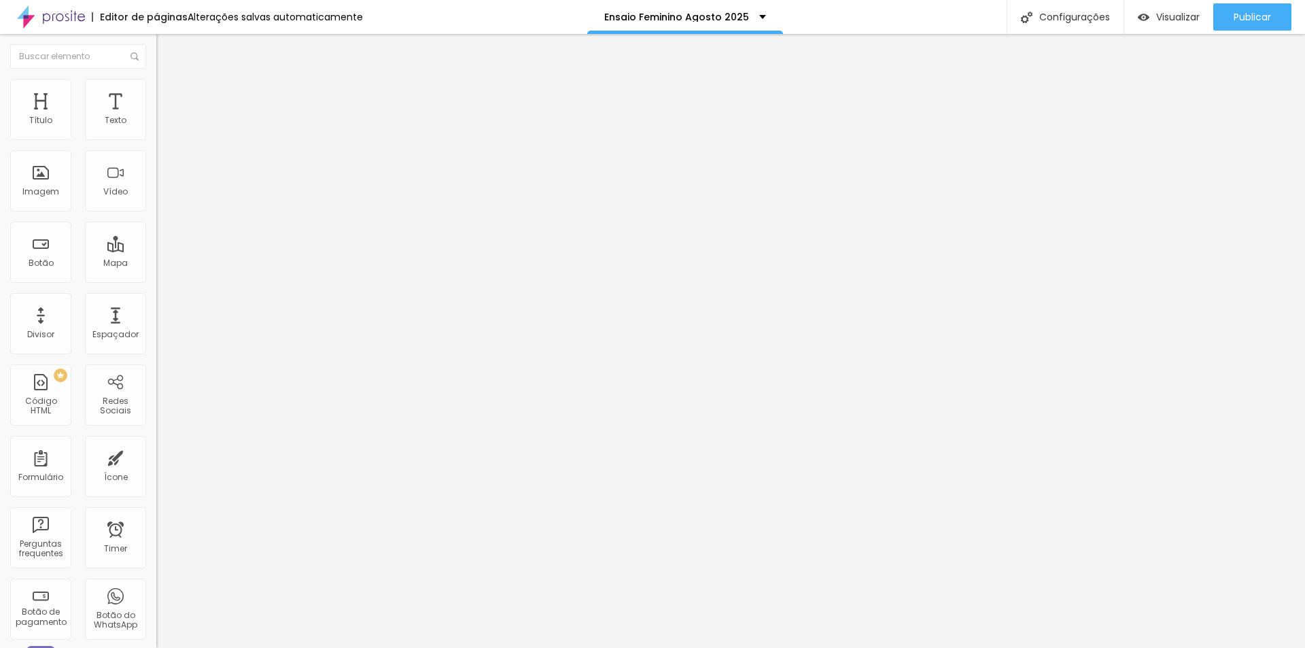
type input "[URL][DOMAIN_NAME]"
drag, startPoint x: 117, startPoint y: 364, endPoint x: 106, endPoint y: 369, distance: 12.2
click at [156, 369] on div "Editar Botão Conteúdo Estilo Avançado Texto ENSAIO [PERSON_NAME] Tamanho Normal…" at bounding box center [234, 341] width 156 height 614
drag, startPoint x: 1266, startPoint y: 14, endPoint x: 1254, endPoint y: 12, distance: 11.7
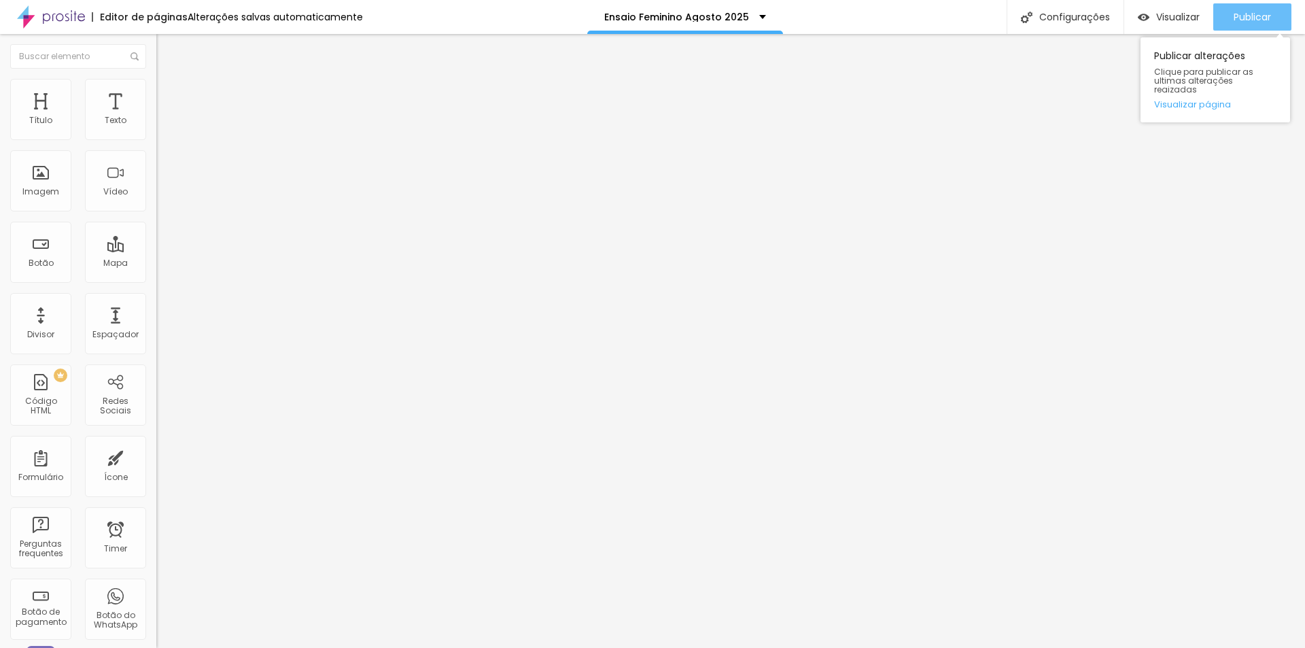
click at [1265, 12] on span "Publicar" at bounding box center [1252, 17] width 37 height 11
